Goal: Information Seeking & Learning: Learn about a topic

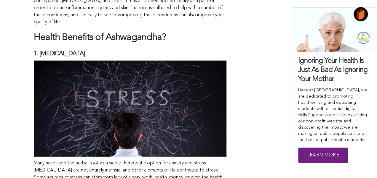
scroll to position [750, 0]
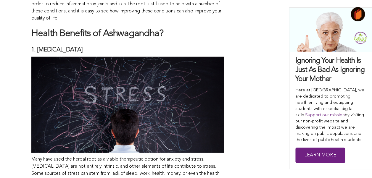
drag, startPoint x: 83, startPoint y: 42, endPoint x: 37, endPoint y: 41, distance: 46.2
click at [37, 46] on h2 "1. [MEDICAL_DATA]" at bounding box center [127, 50] width 192 height 8
copy h2 "Stress and Anxiety"
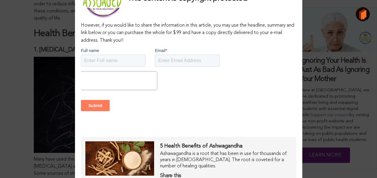
click at [44, 58] on div "This content is copyright protected However, if you would like to share the inf…" at bounding box center [188, 89] width 377 height 178
click at [310, 22] on div "This content is copyright protected However, if you would like to share the inf…" at bounding box center [188, 89] width 377 height 178
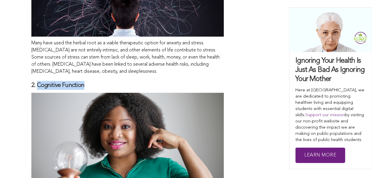
drag, startPoint x: 86, startPoint y: 78, endPoint x: 38, endPoint y: 75, distance: 47.7
click at [38, 81] on h2 "2. Cognitive Function" at bounding box center [127, 85] width 192 height 9
drag, startPoint x: 38, startPoint y: 75, endPoint x: 49, endPoint y: 76, distance: 10.8
copy h2 "Cognitive Function"
